Goal: Information Seeking & Learning: Learn about a topic

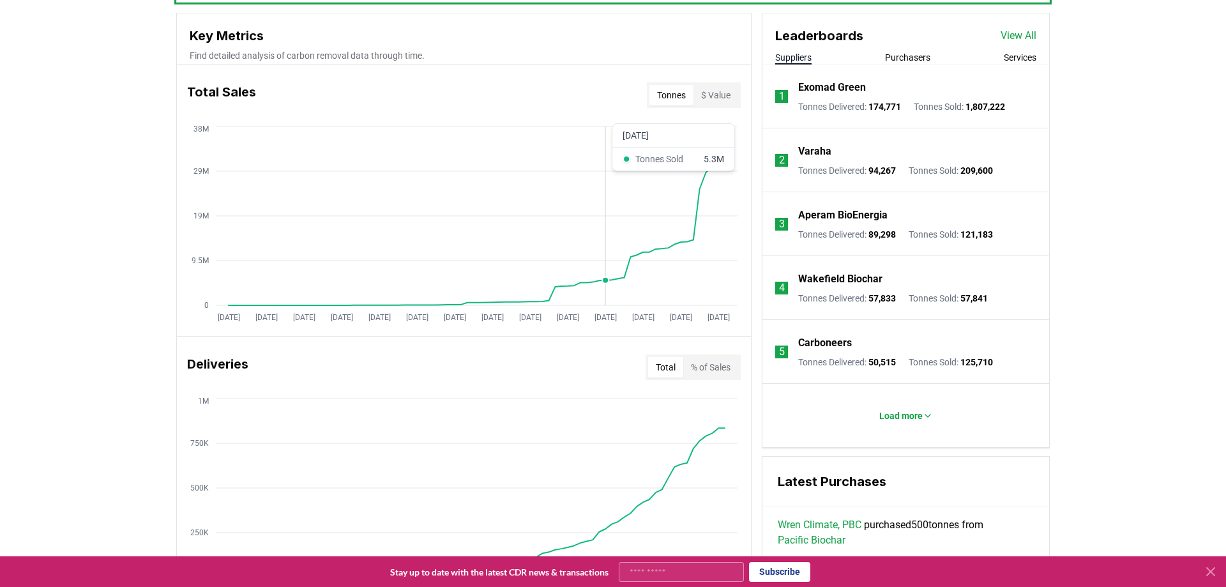
scroll to position [326, 0]
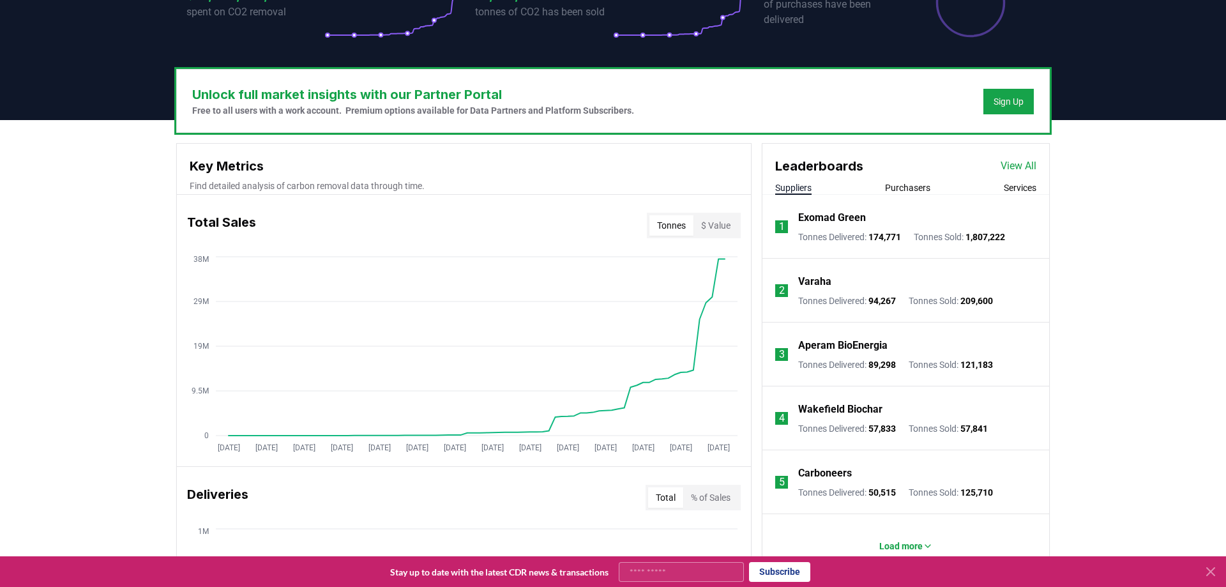
click at [907, 193] on button "Purchasers" at bounding box center [907, 187] width 45 height 13
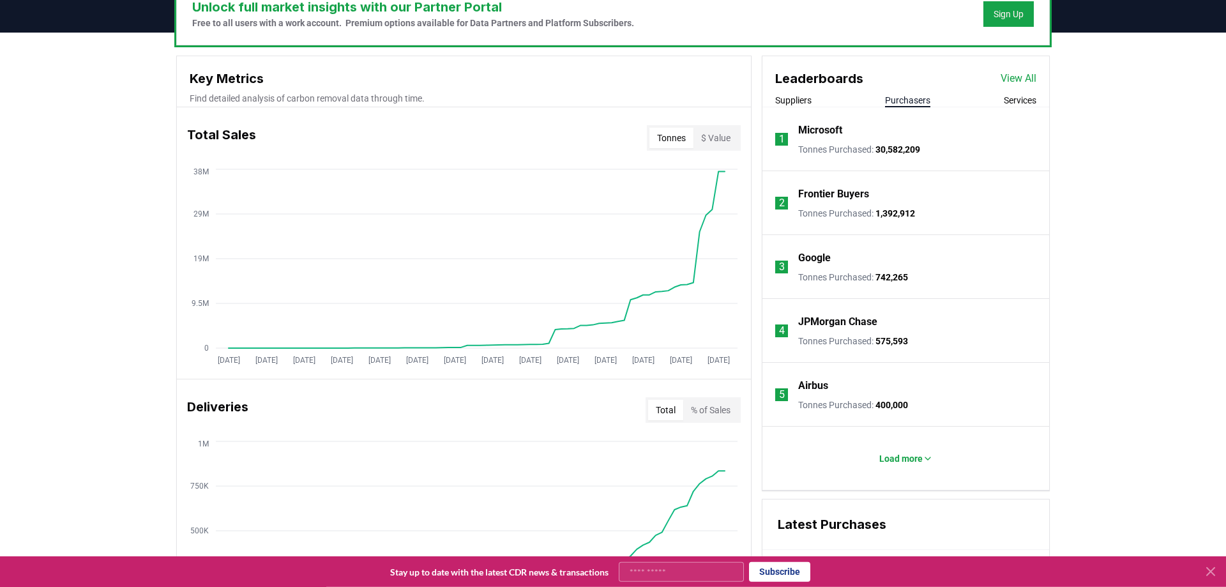
scroll to position [456, 0]
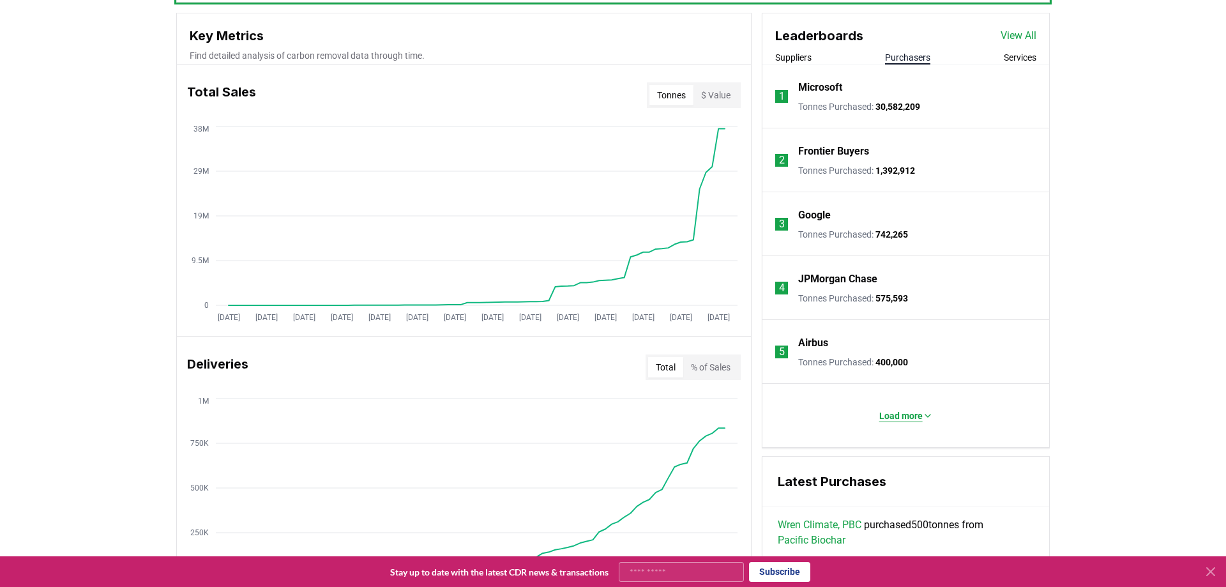
click at [897, 409] on button "Load more" at bounding box center [906, 416] width 74 height 26
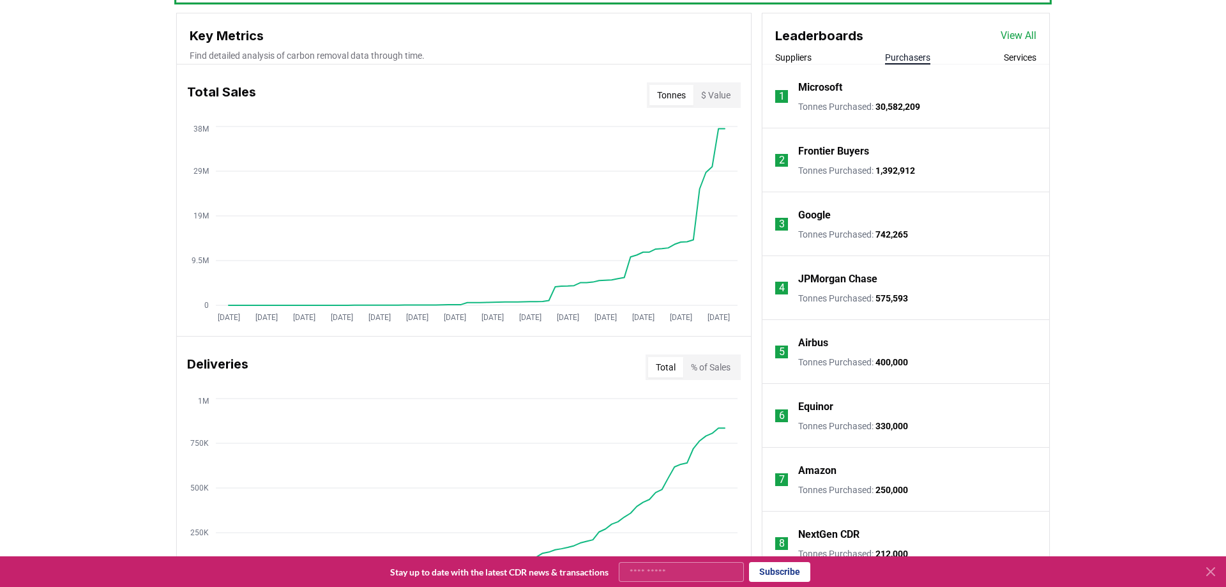
click at [1019, 41] on link "View All" at bounding box center [1019, 35] width 36 height 15
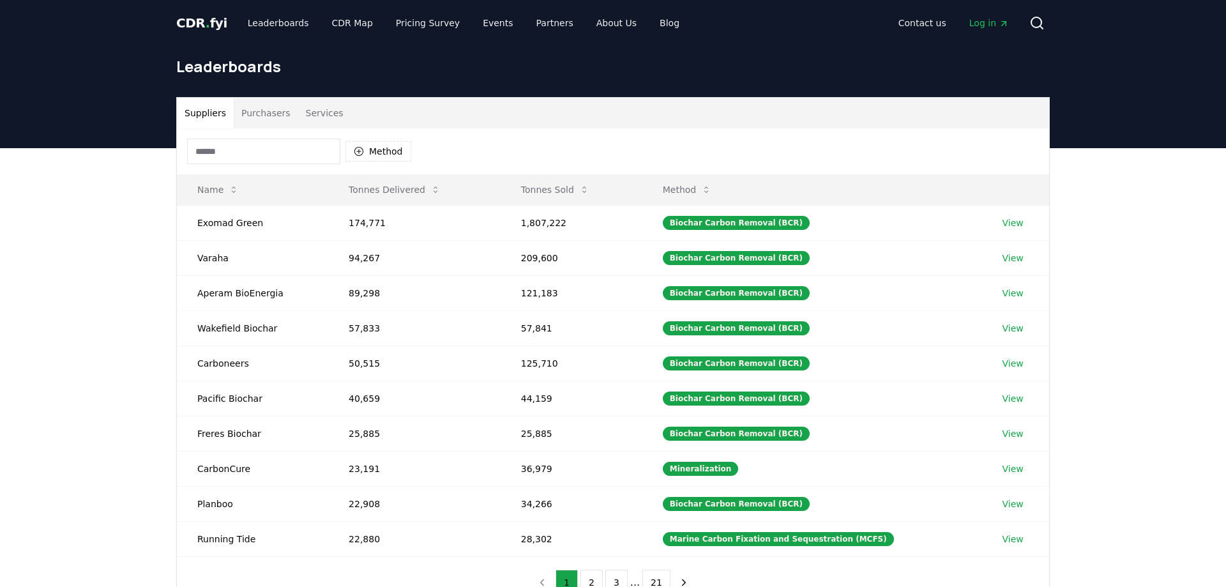
click at [240, 116] on body "CDR . fyi Leaderboards CDR Map Pricing Survey Events Partners About Us Blog Con…" at bounding box center [613, 461] width 1226 height 922
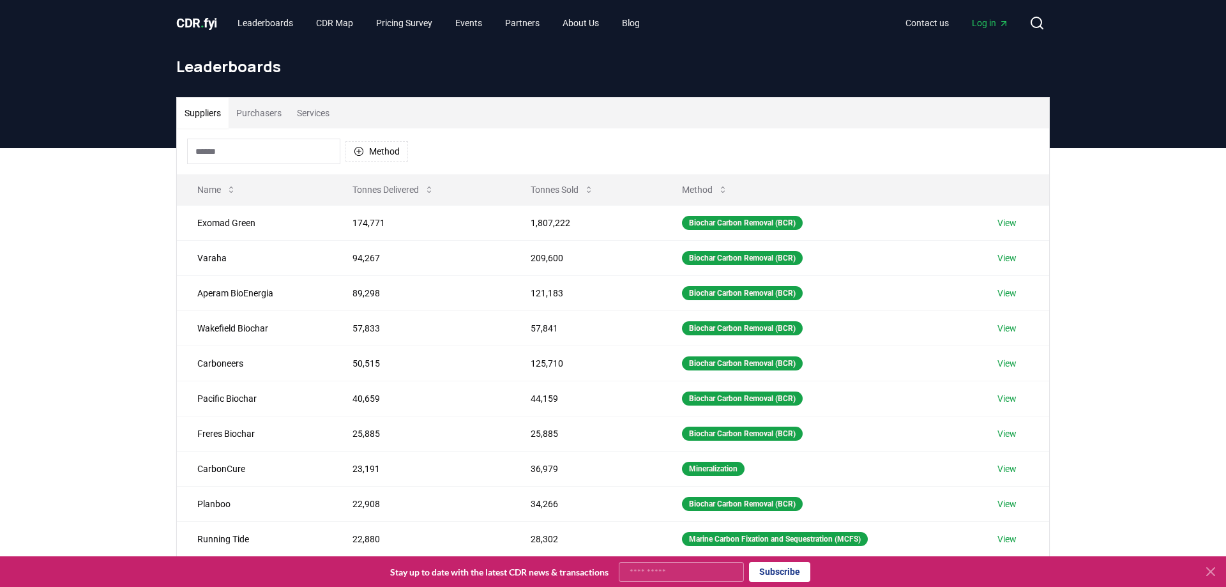
click at [245, 114] on button "Purchasers" at bounding box center [259, 113] width 61 height 31
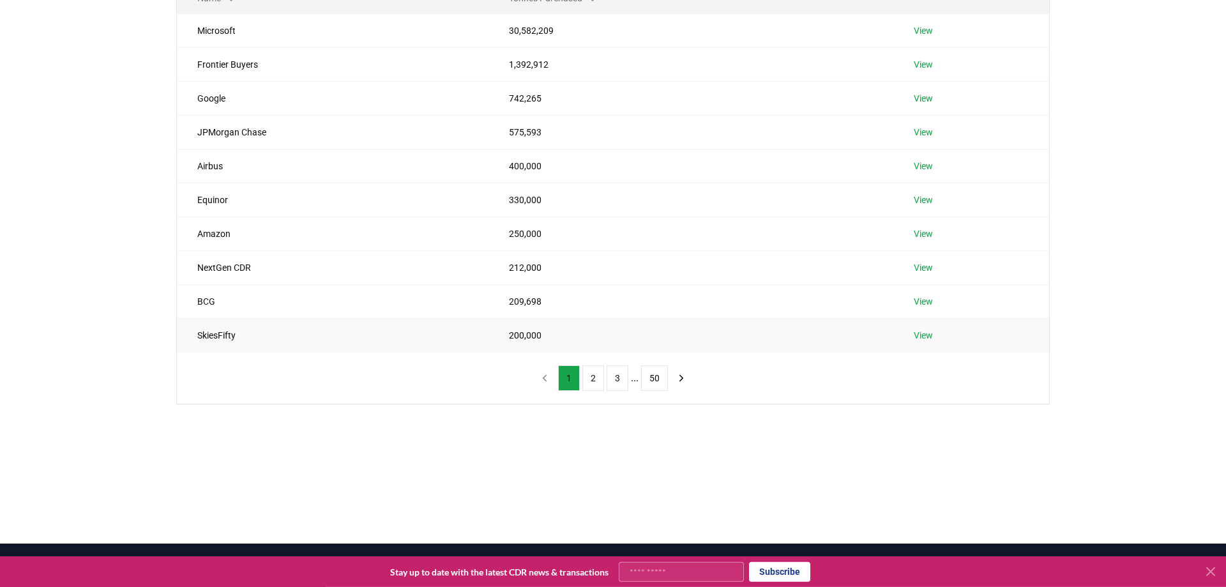
scroll to position [195, 0]
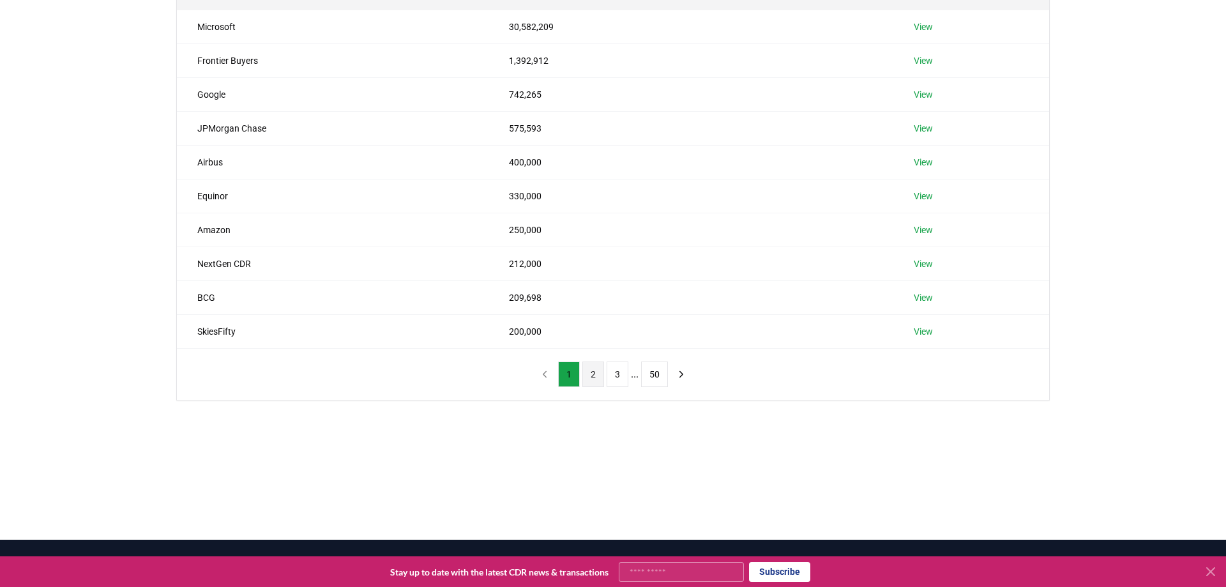
click at [593, 372] on button "2" at bounding box center [593, 374] width 22 height 26
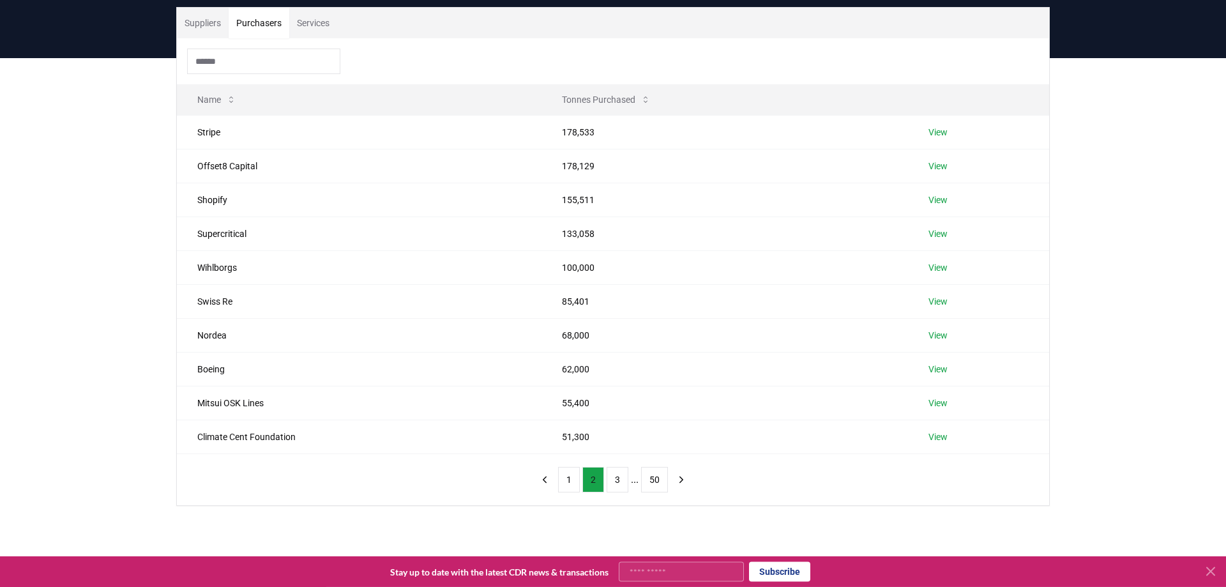
scroll to position [65, 0]
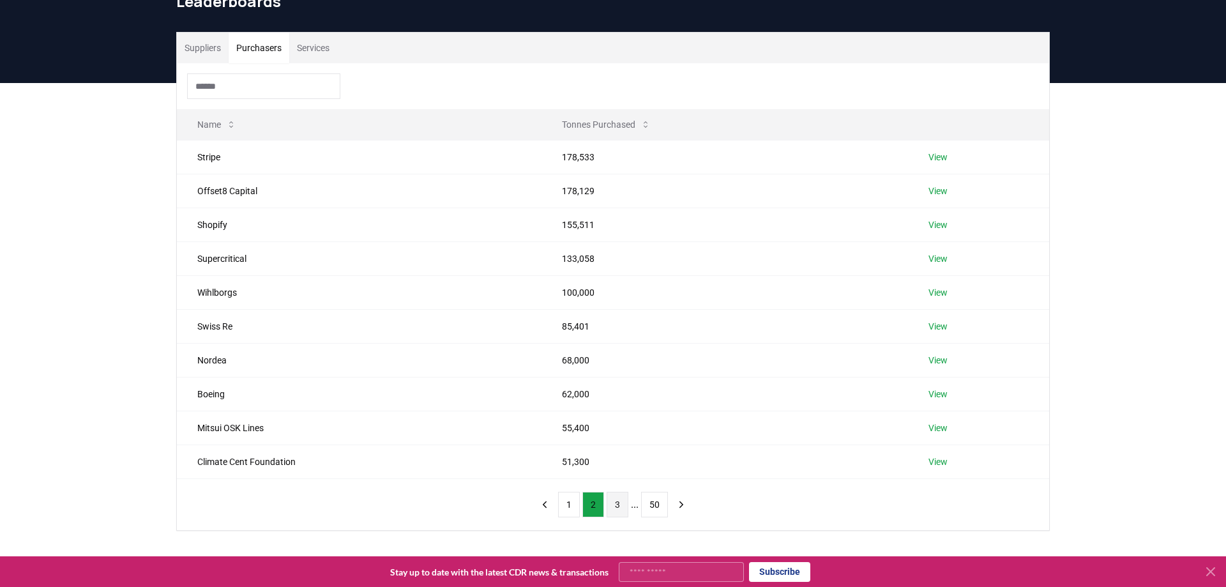
click at [612, 509] on button "3" at bounding box center [618, 505] width 22 height 26
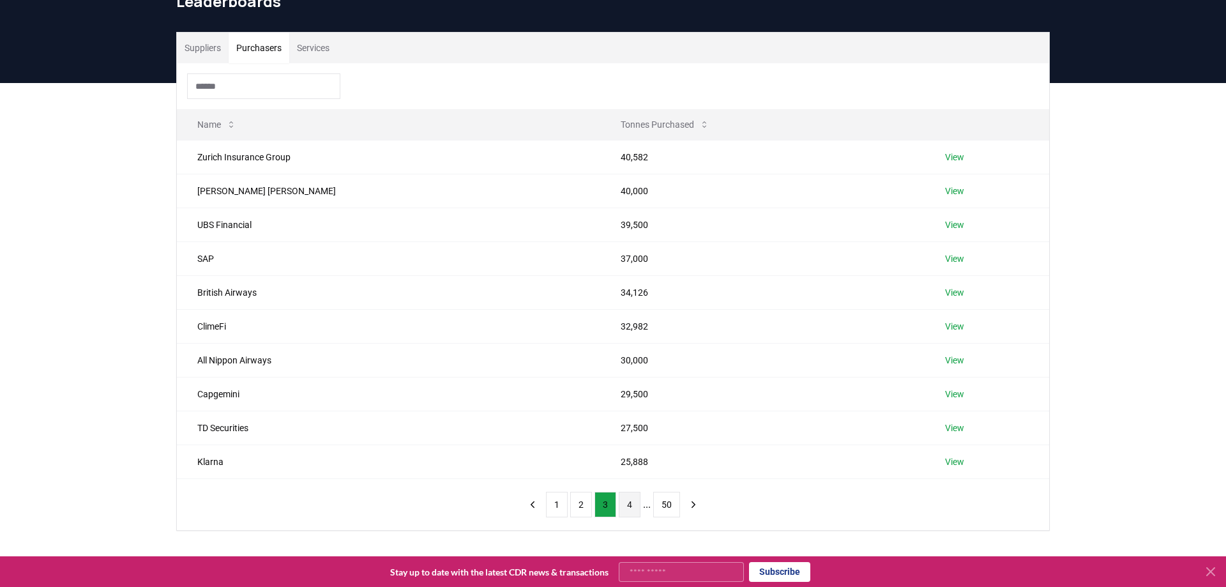
click at [637, 503] on button "4" at bounding box center [630, 505] width 22 height 26
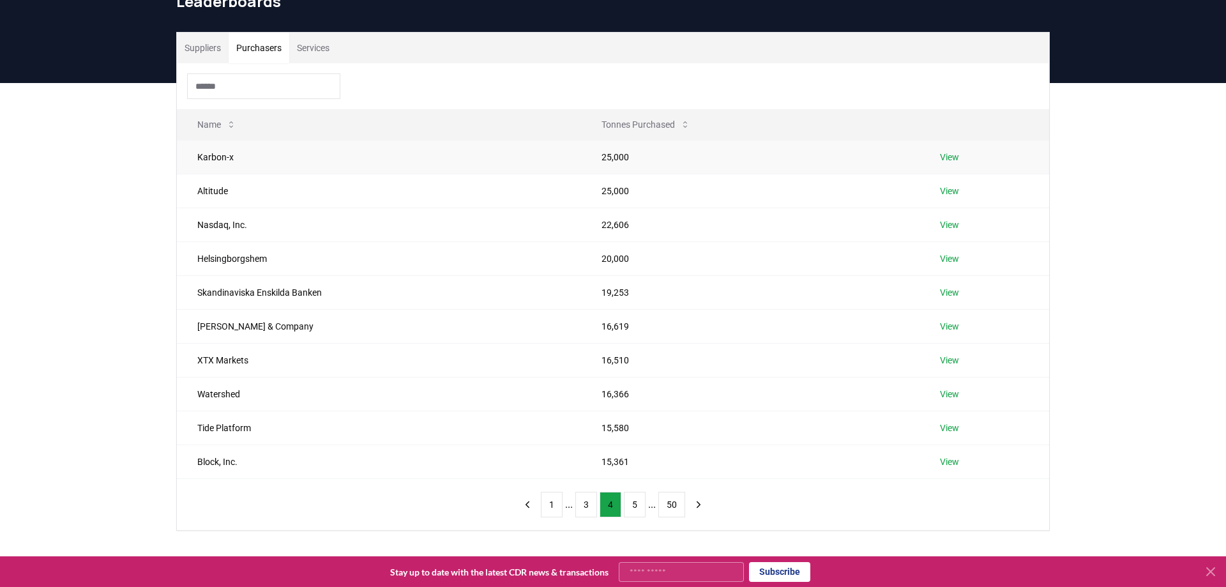
click at [230, 163] on td "Karbon-x" at bounding box center [379, 157] width 404 height 34
click at [951, 153] on link "View" at bounding box center [949, 157] width 19 height 13
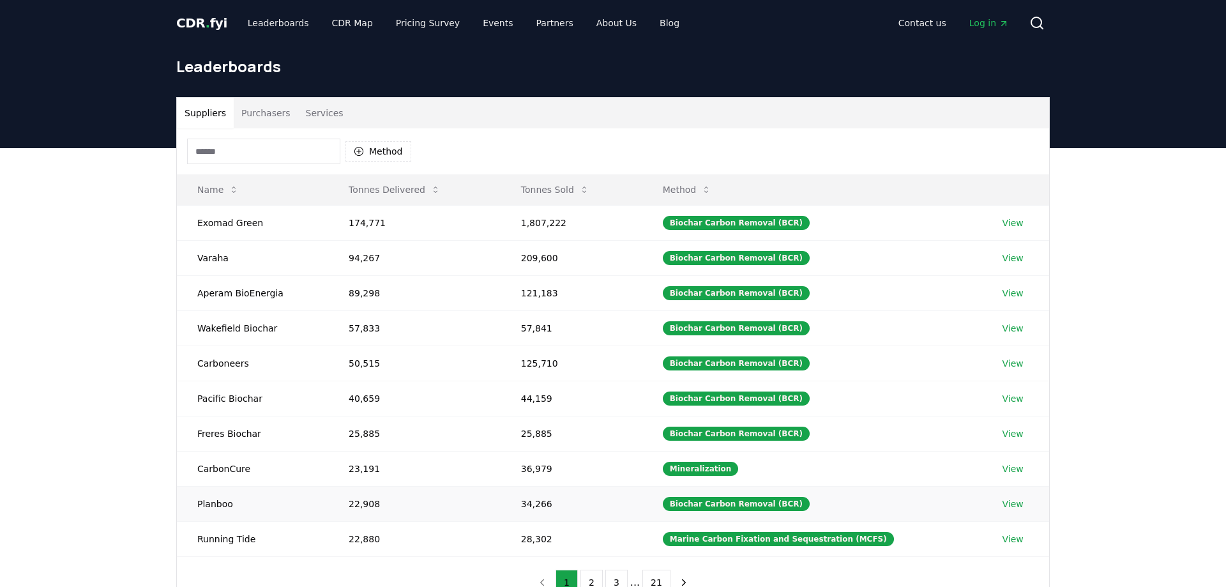
scroll to position [65, 0]
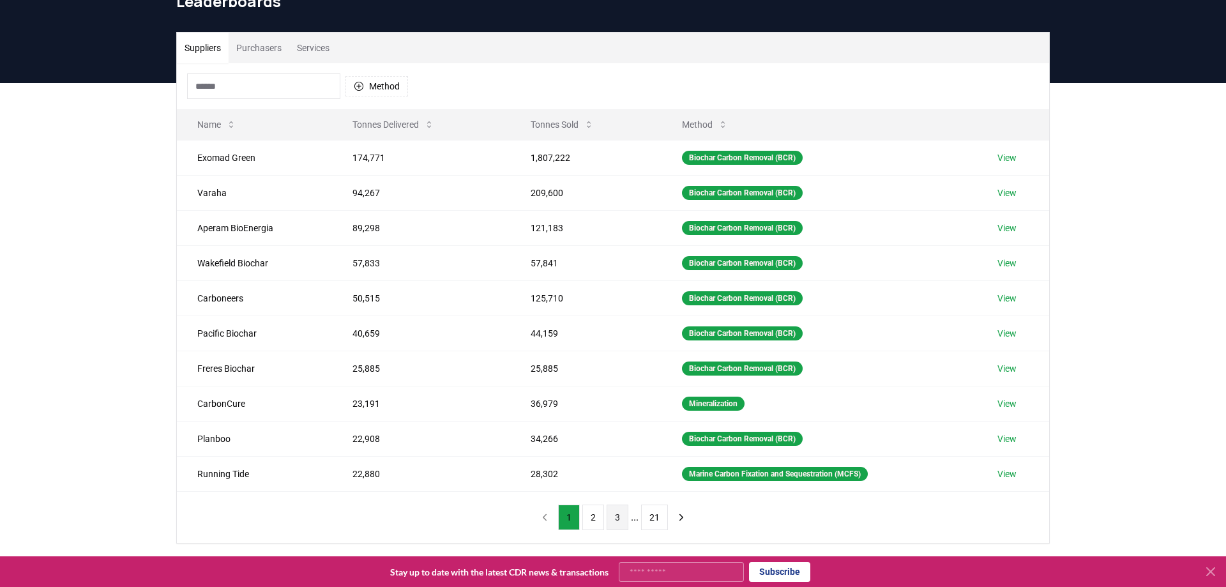
click at [619, 521] on button "3" at bounding box center [618, 518] width 22 height 26
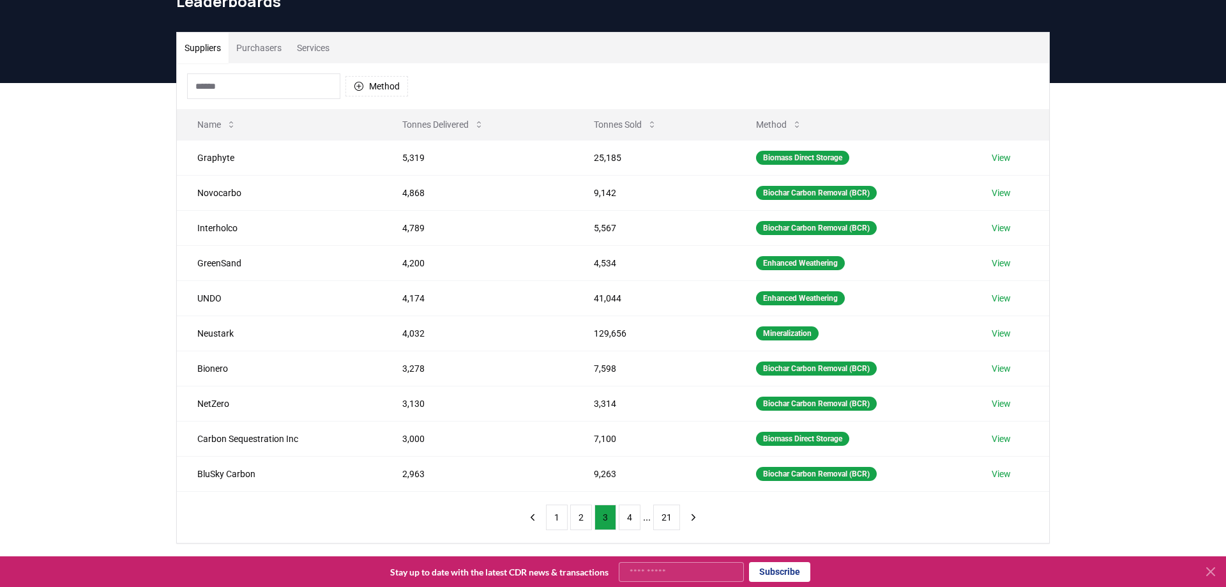
click at [268, 50] on button "Purchasers" at bounding box center [259, 48] width 61 height 31
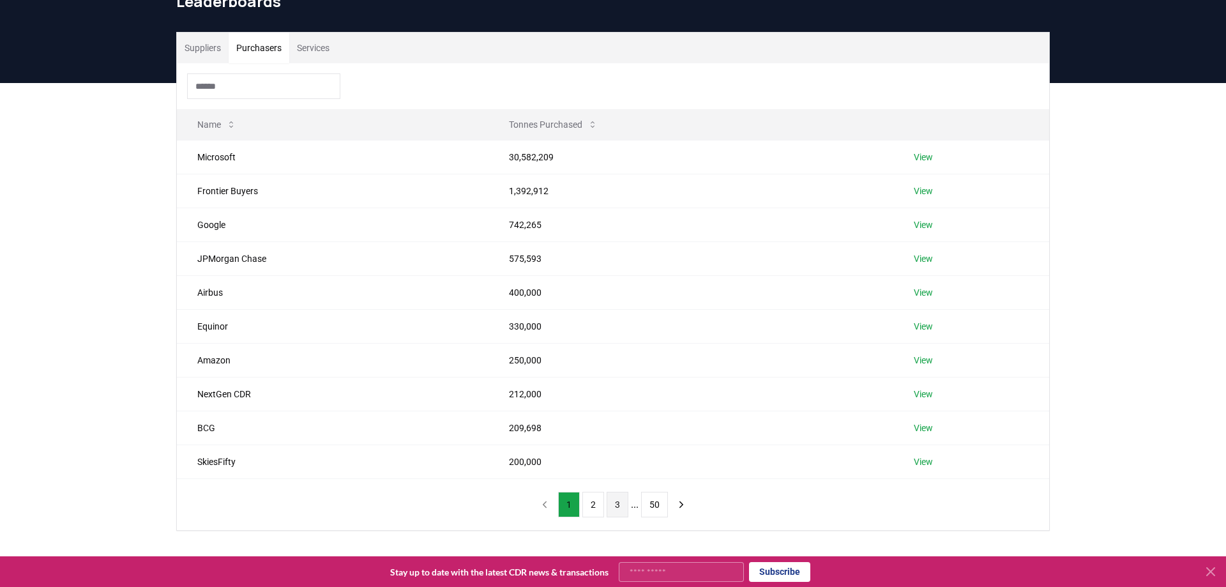
click at [623, 505] on button "3" at bounding box center [618, 505] width 22 height 26
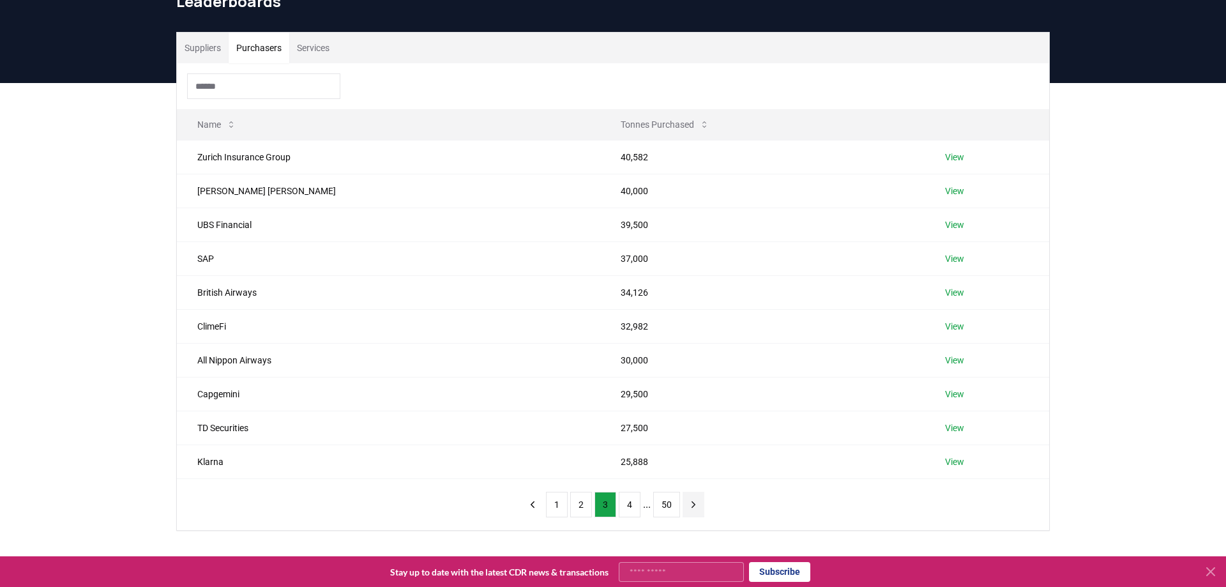
click at [692, 502] on icon "next page" at bounding box center [693, 504] width 3 height 6
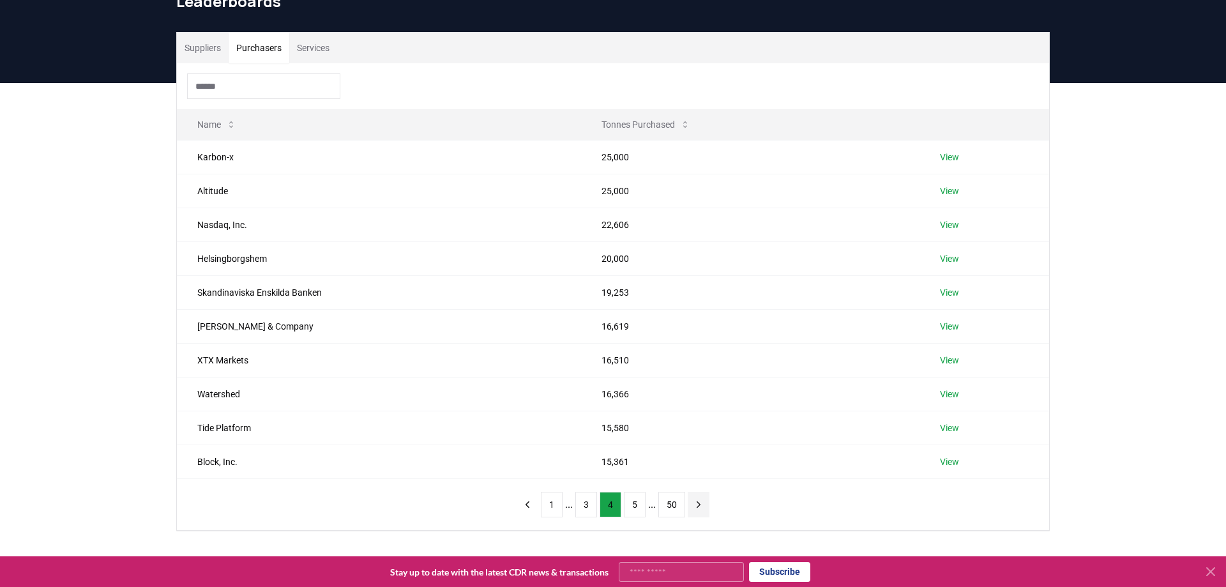
click at [691, 502] on button "next page" at bounding box center [699, 505] width 22 height 26
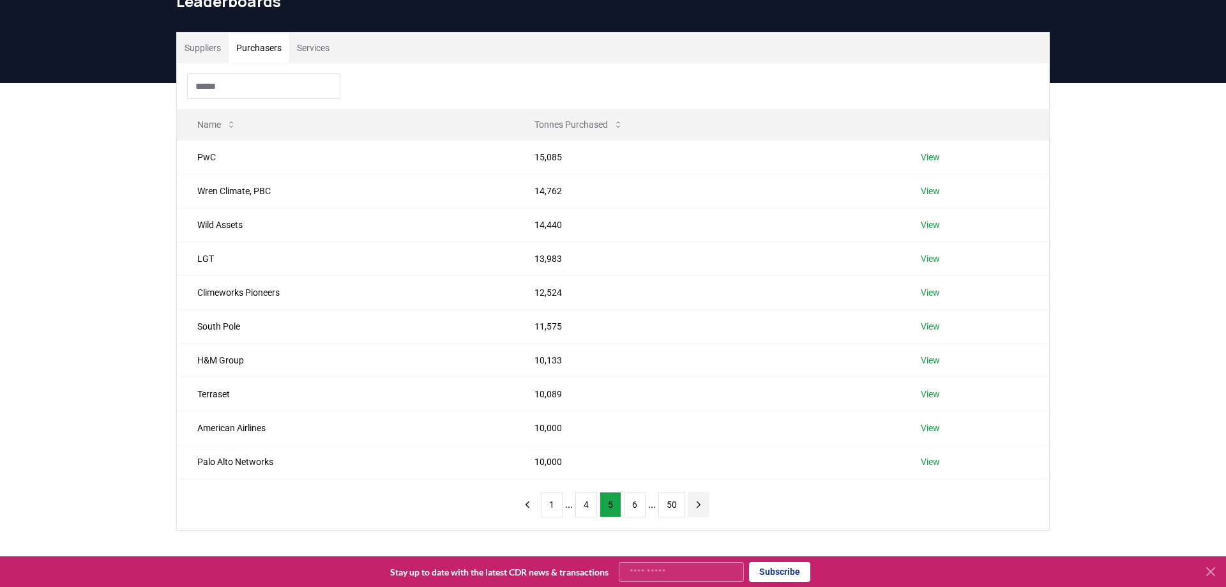
click at [695, 502] on icon "next page" at bounding box center [698, 504] width 11 height 11
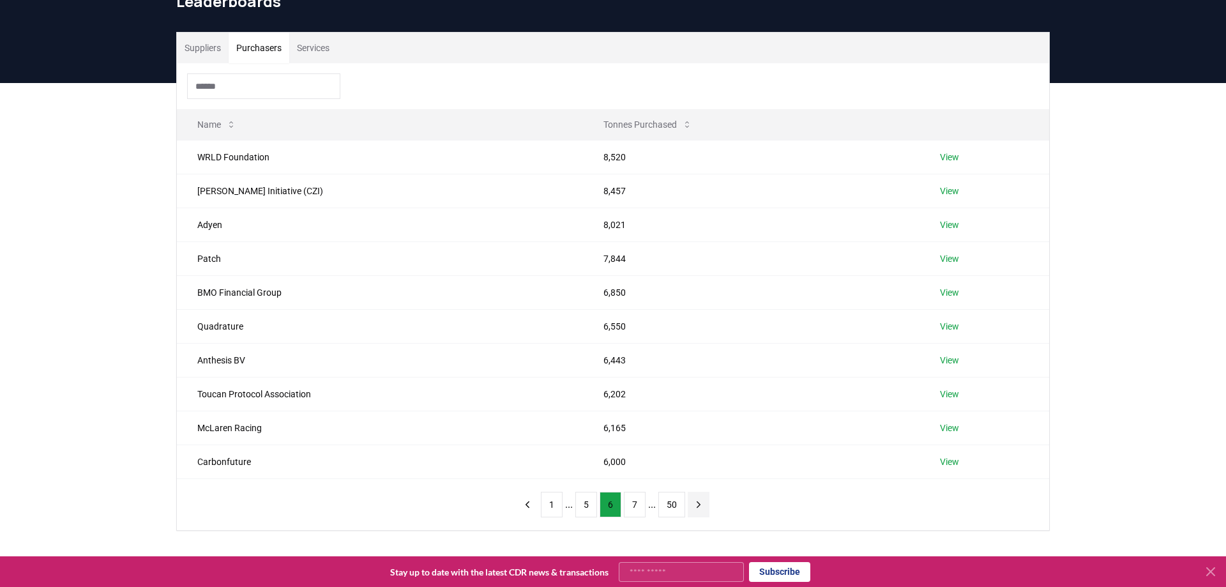
click at [697, 502] on icon "next page" at bounding box center [698, 504] width 3 height 6
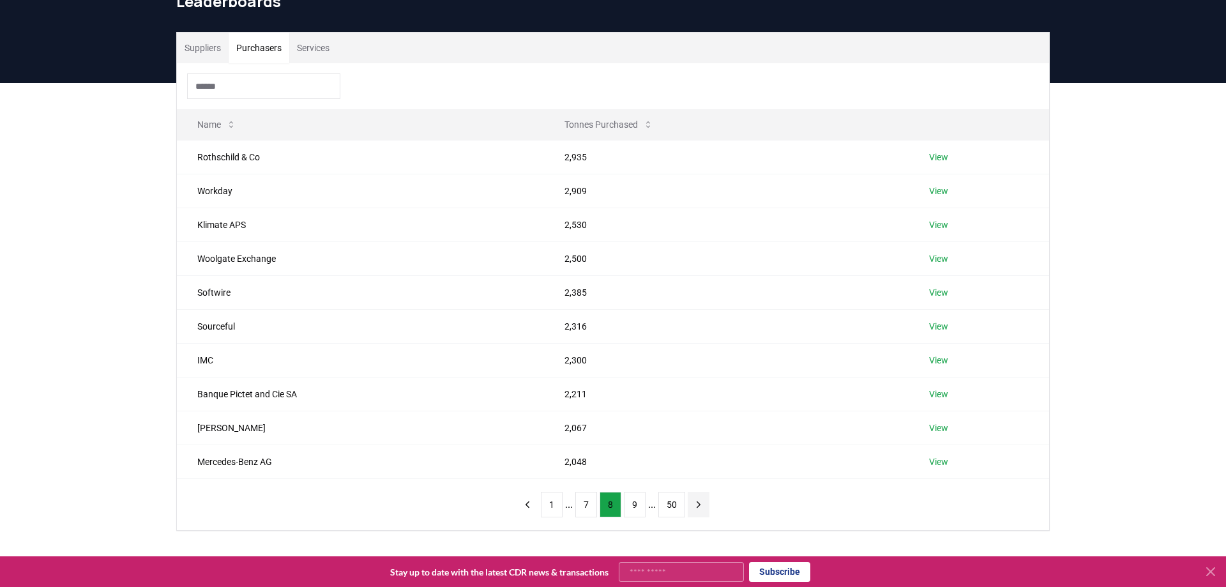
click at [697, 502] on icon "next page" at bounding box center [698, 504] width 3 height 6
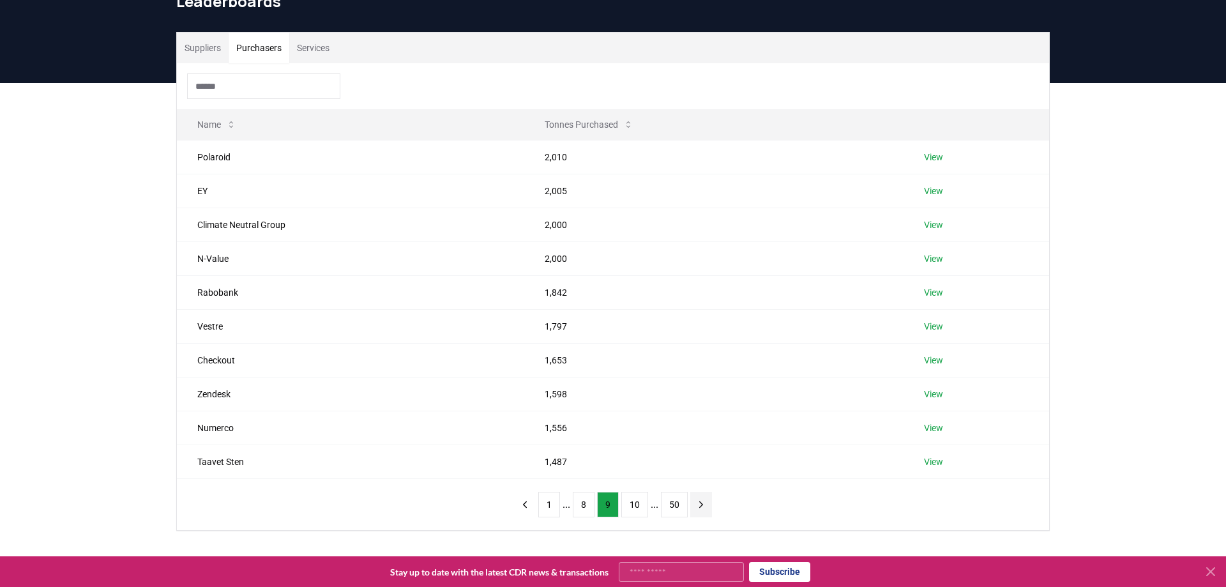
click at [695, 502] on icon "next page" at bounding box center [700, 504] width 11 height 11
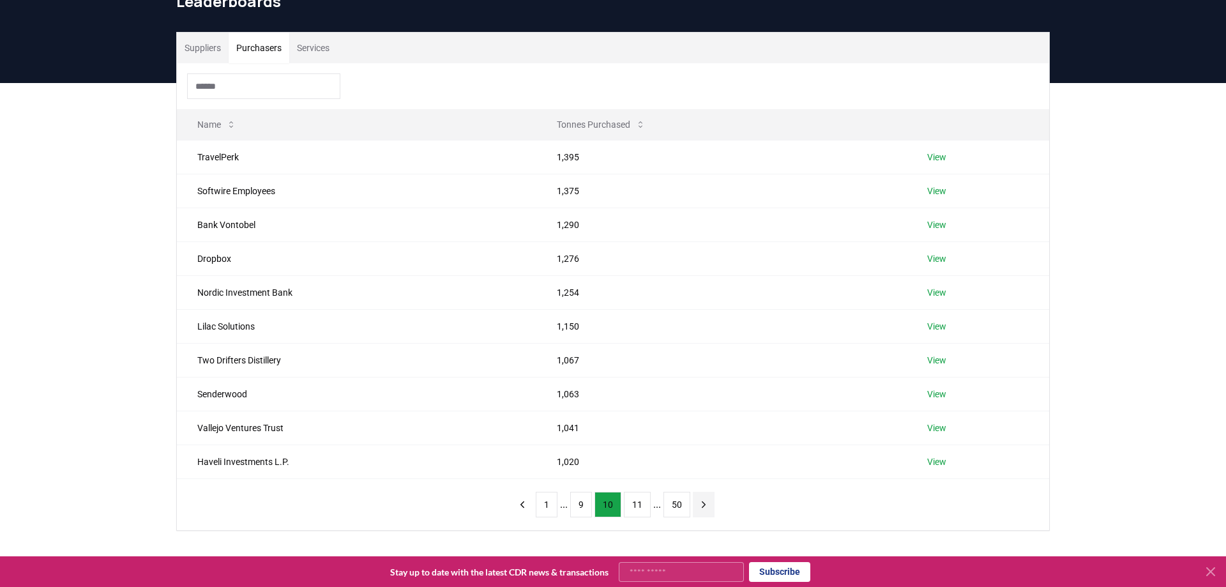
click at [698, 502] on icon "next page" at bounding box center [703, 504] width 11 height 11
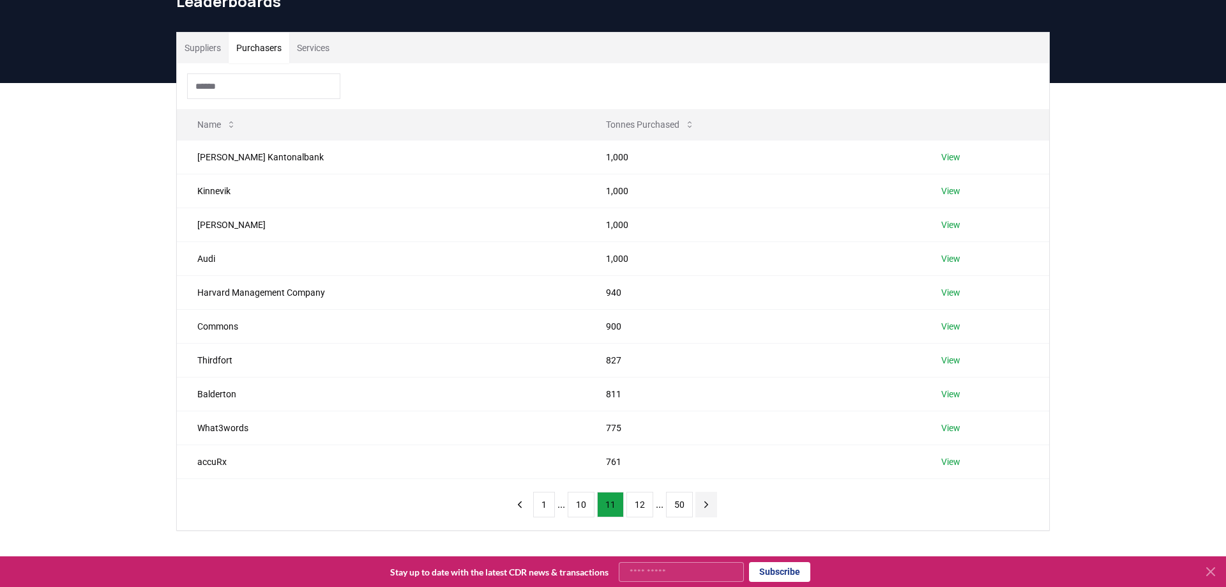
click at [695, 502] on button "next page" at bounding box center [706, 505] width 22 height 26
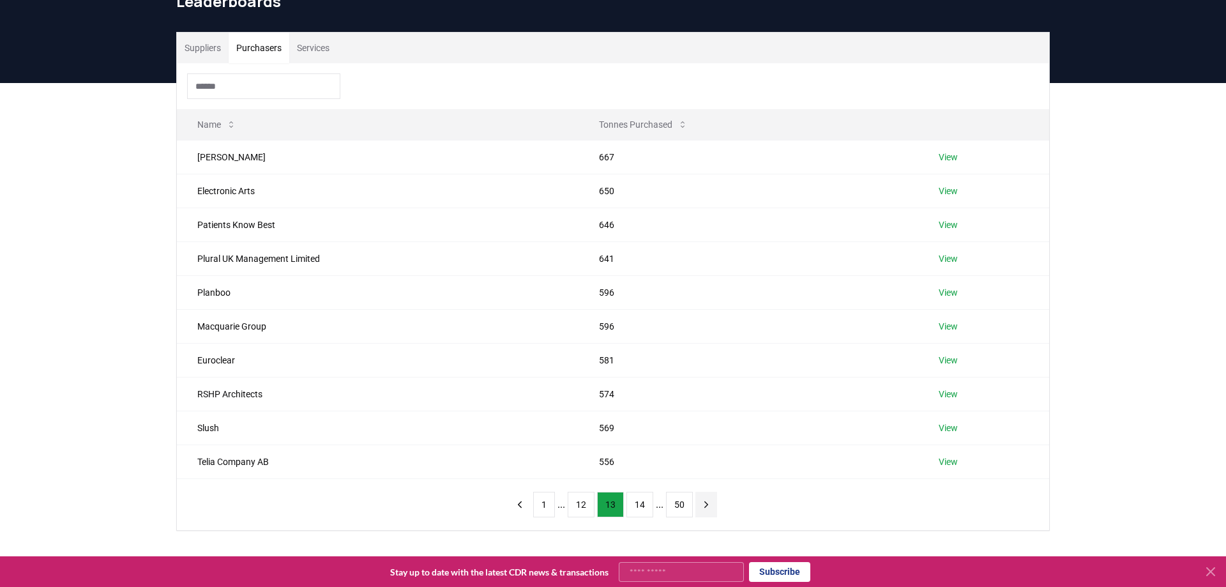
click at [695, 502] on button "next page" at bounding box center [706, 505] width 22 height 26
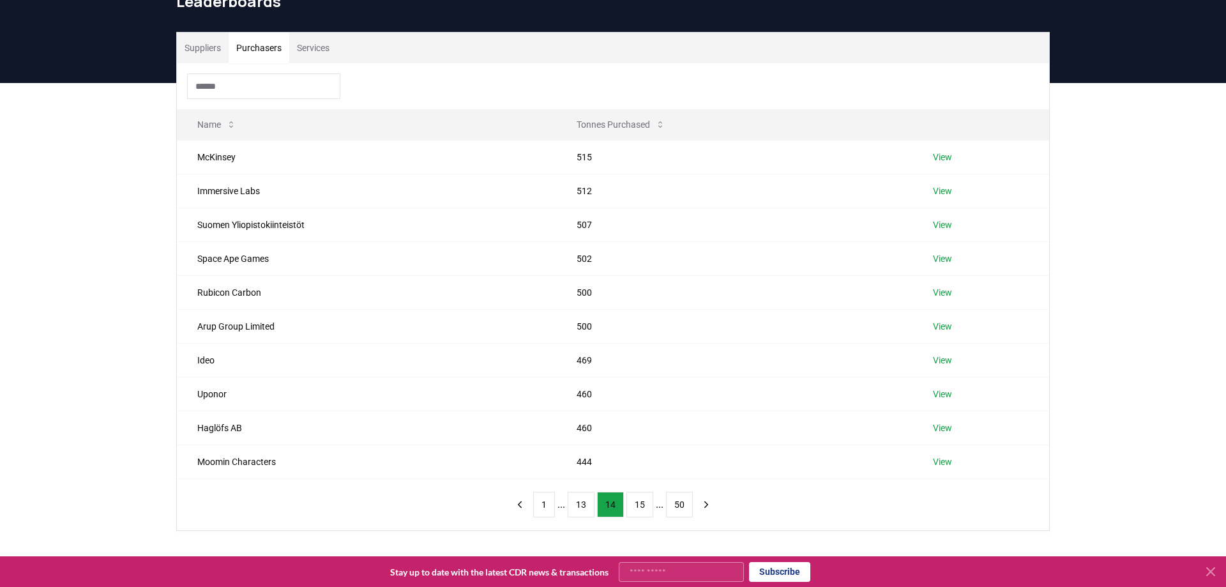
click at [38, 423] on div "Suppliers Purchasers Services Name Tonnes Purchased McKinsey 515 View Immersive…" at bounding box center [613, 332] width 1226 height 499
click at [709, 501] on button "next page" at bounding box center [706, 505] width 22 height 26
